Goal: Information Seeking & Learning: Learn about a topic

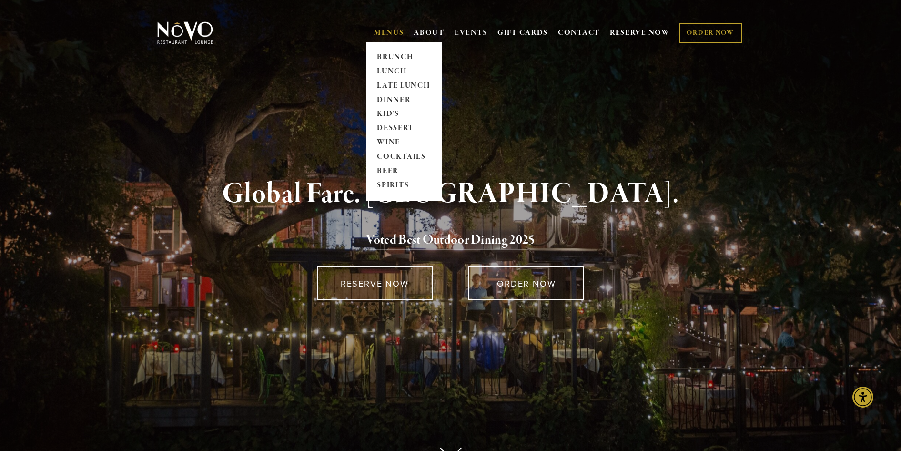
click at [382, 30] on link "MENUS" at bounding box center [389, 33] width 30 height 10
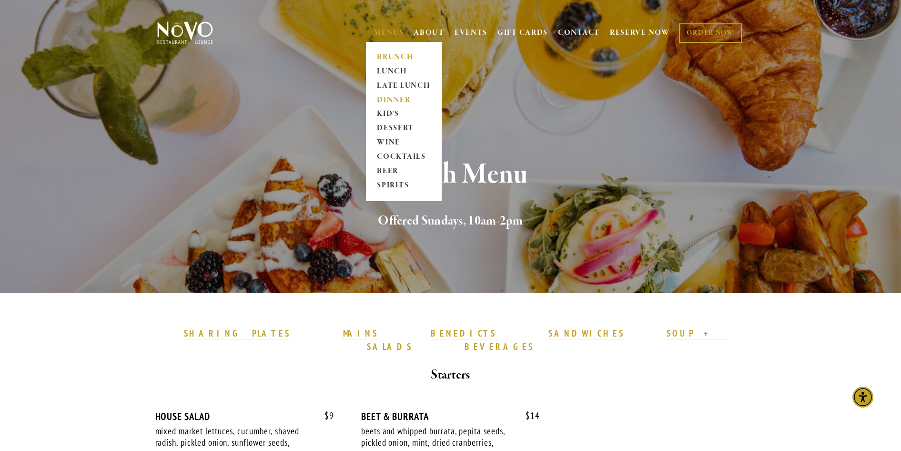
click at [395, 99] on link "DINNER" at bounding box center [404, 100] width 60 height 14
